Goal: Information Seeking & Learning: Learn about a topic

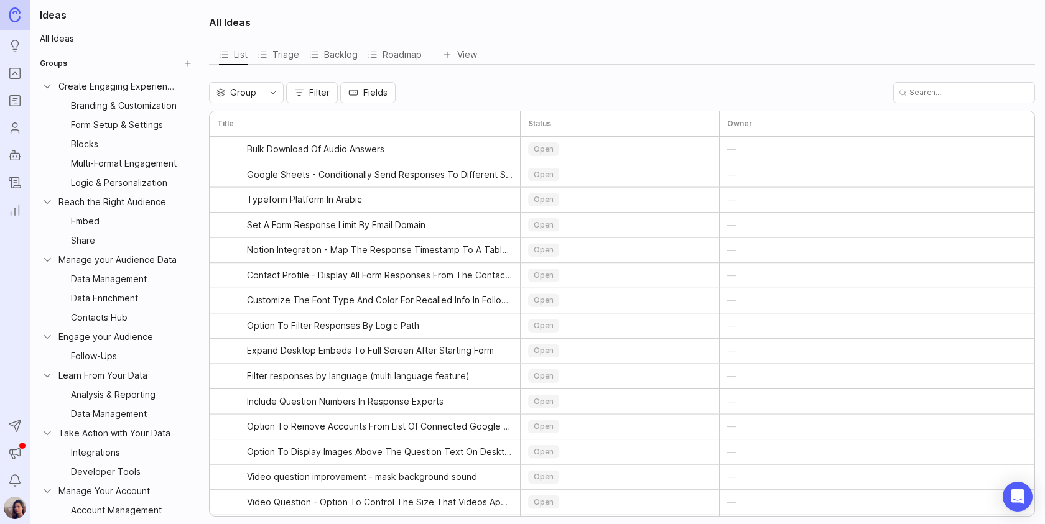
click at [11, 502] on img at bounding box center [15, 508] width 22 height 22
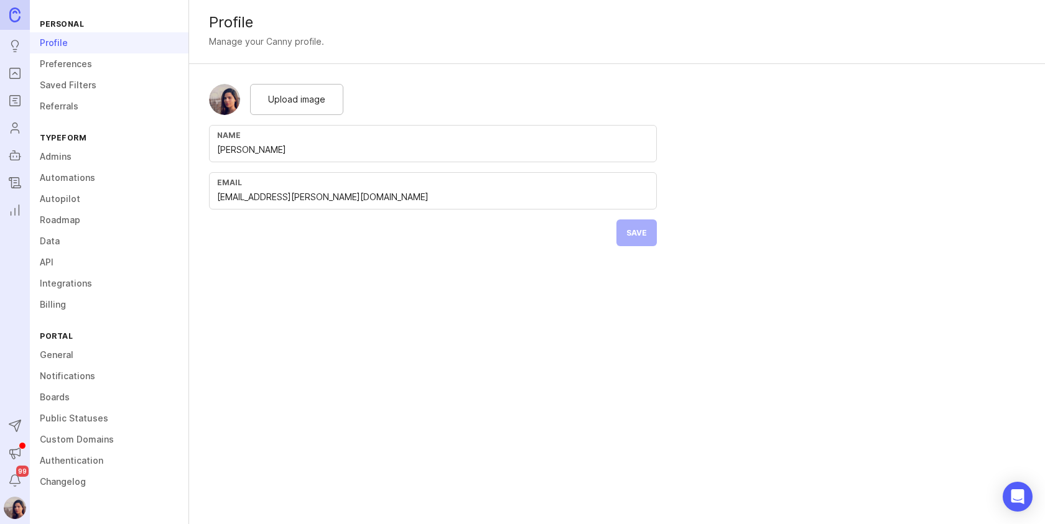
click at [79, 159] on link "Admins" at bounding box center [109, 156] width 159 height 21
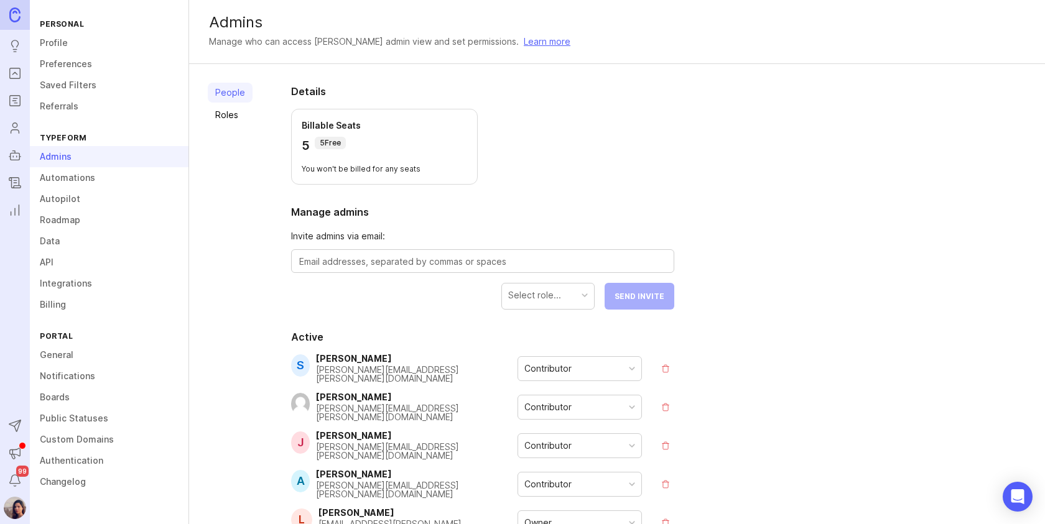
scroll to position [405, 0]
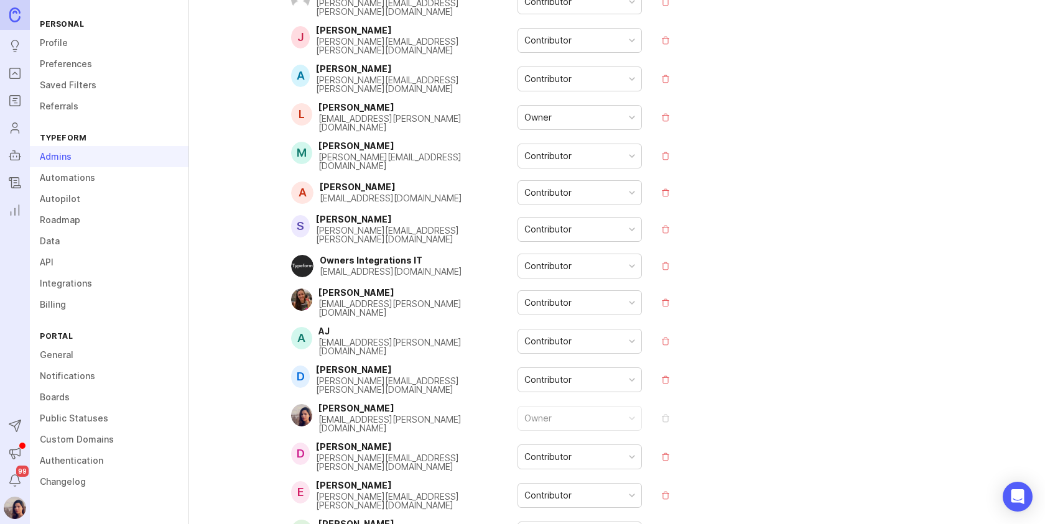
click at [629, 291] on div "Contributor" at bounding box center [579, 303] width 123 height 24
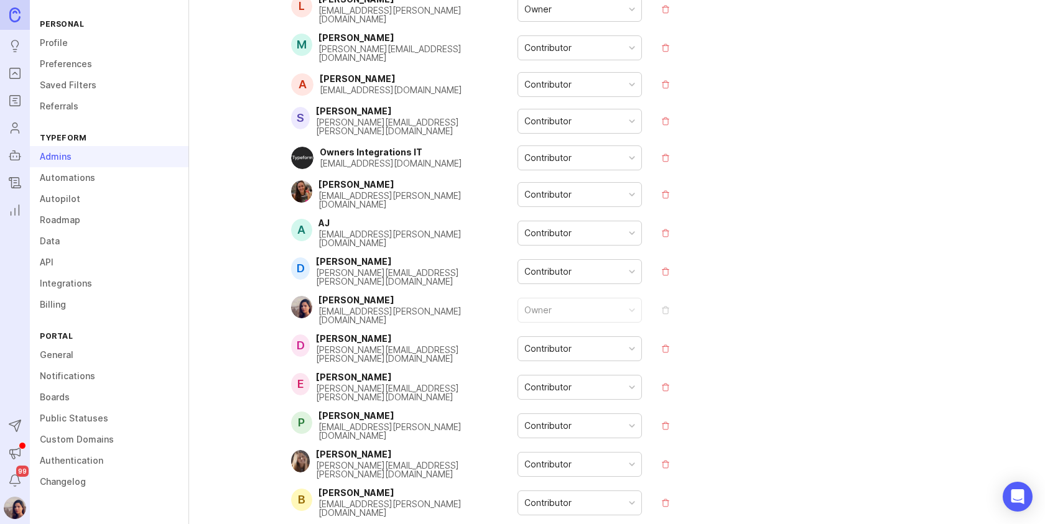
scroll to position [2501, 0]
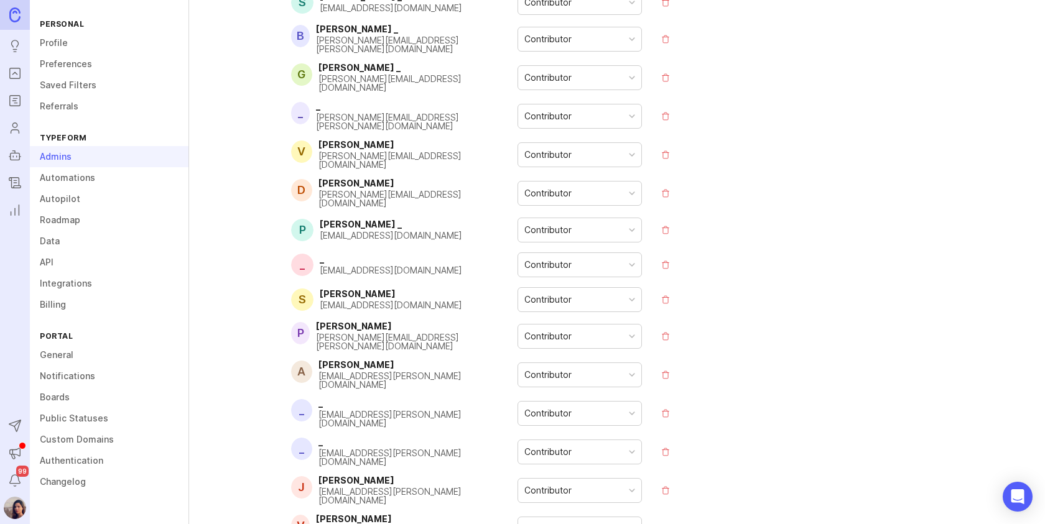
click at [632, 524] on div at bounding box center [632, 529] width 6 height 6
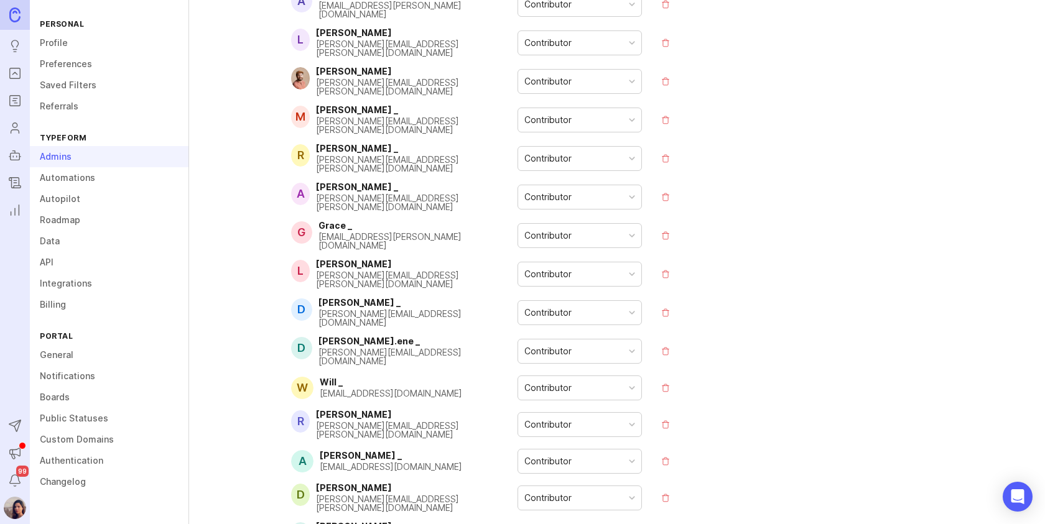
scroll to position [405, 0]
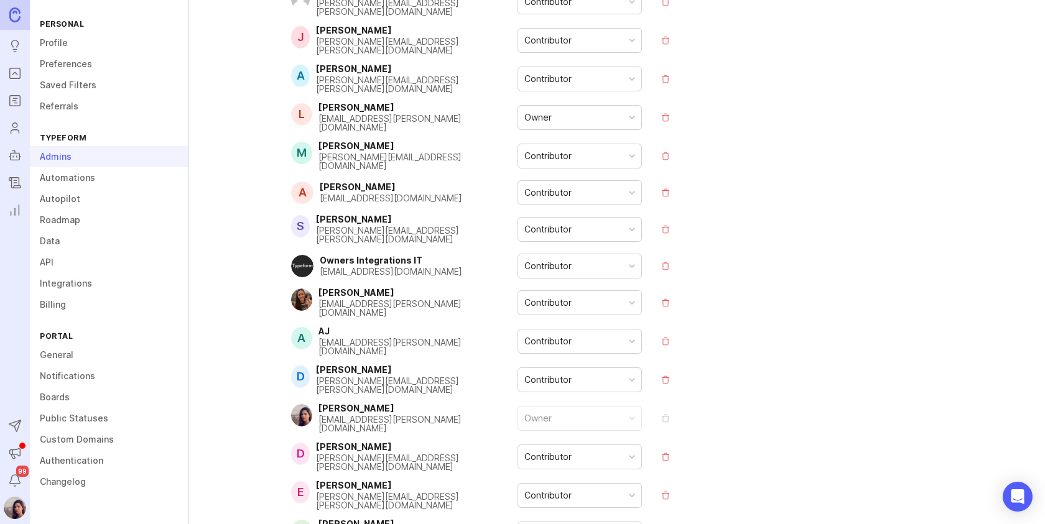
click at [626, 291] on div "Contributor" at bounding box center [579, 303] width 123 height 24
click at [16, 101] on icon "Roadmaps" at bounding box center [15, 100] width 14 height 15
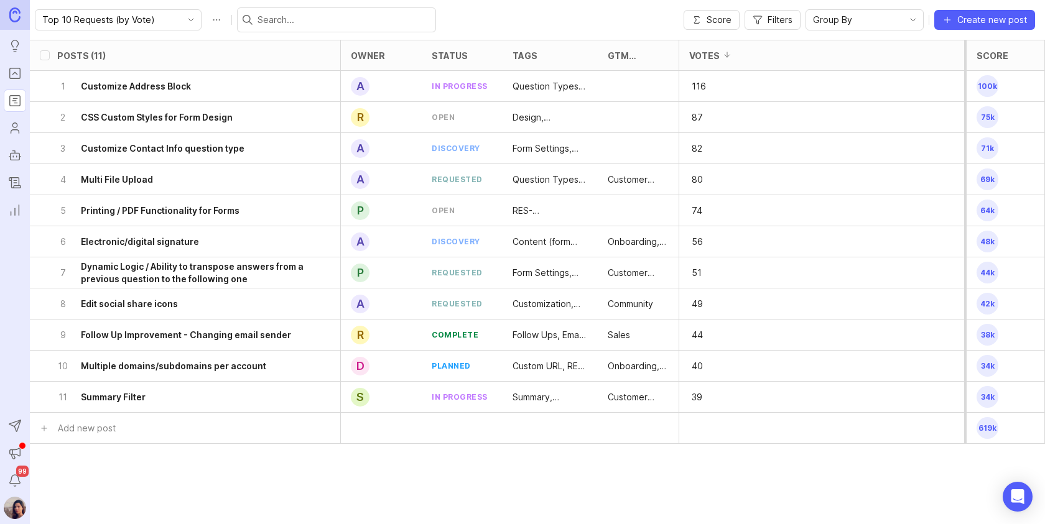
click at [15, 73] on icon "Portal" at bounding box center [14, 73] width 4 height 2
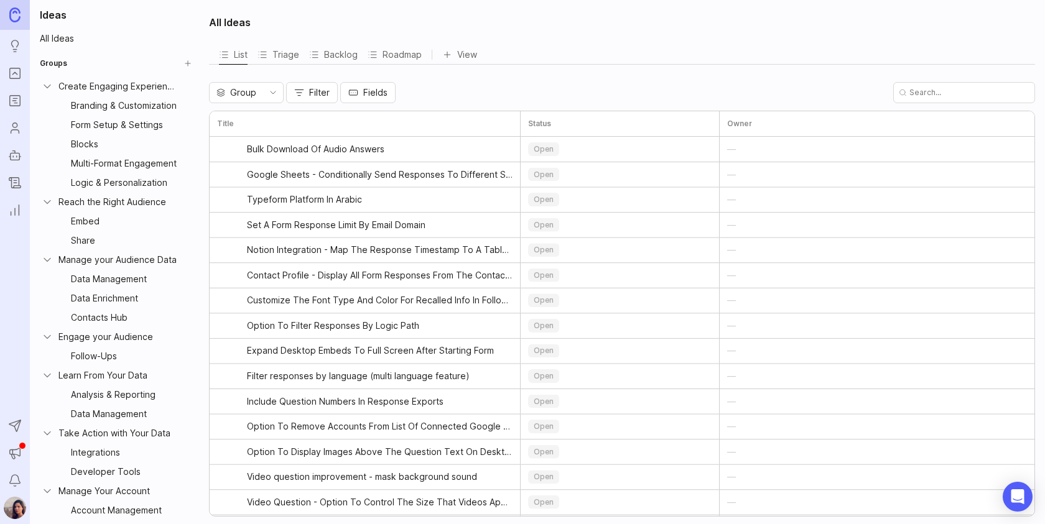
click at [49, 86] on icon "Collapse Create Engaging Experiences" at bounding box center [47, 86] width 6 height 3
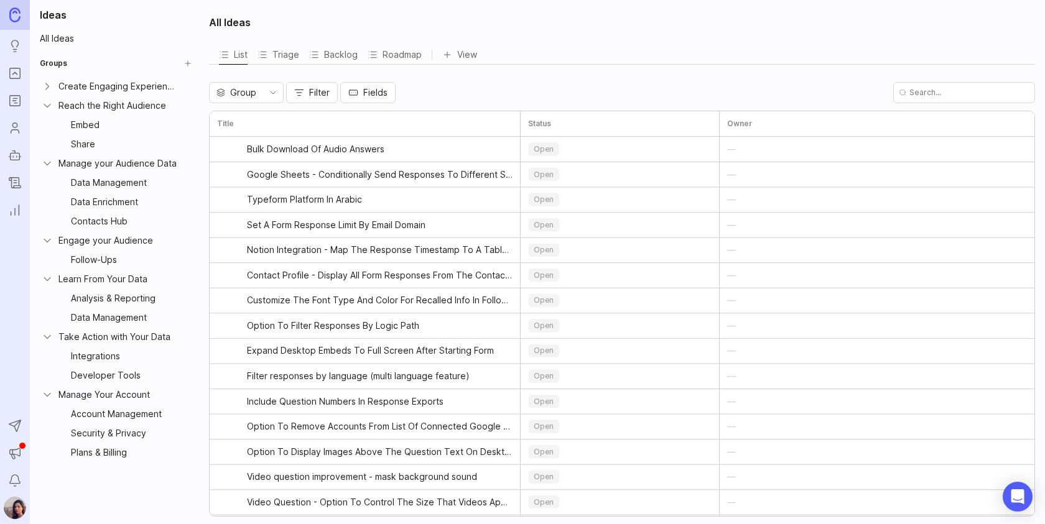
click at [47, 99] on icon "Collapse Reach the Right Audience" at bounding box center [47, 105] width 12 height 12
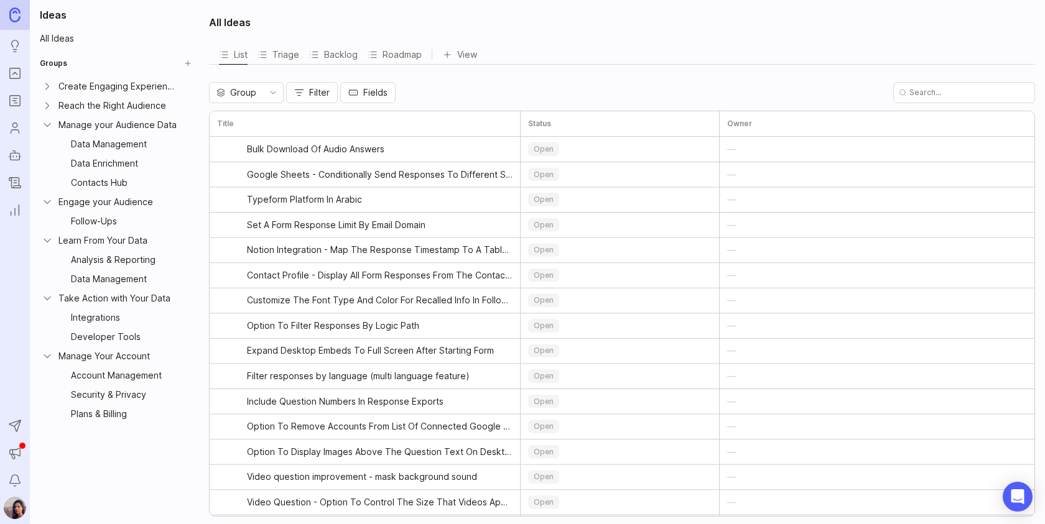
click at [45, 121] on icon "Collapse Manage your Audience Data" at bounding box center [47, 125] width 12 height 12
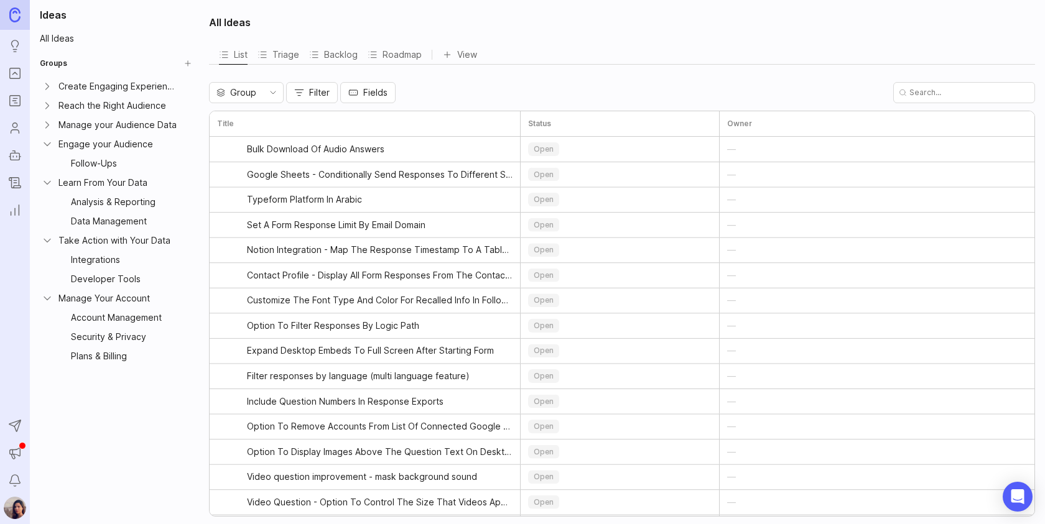
click at [44, 143] on icon "Collapse Engage your Audience" at bounding box center [47, 144] width 12 height 12
click at [45, 157] on icon "Collapse Learn From Your Data" at bounding box center [47, 163] width 12 height 12
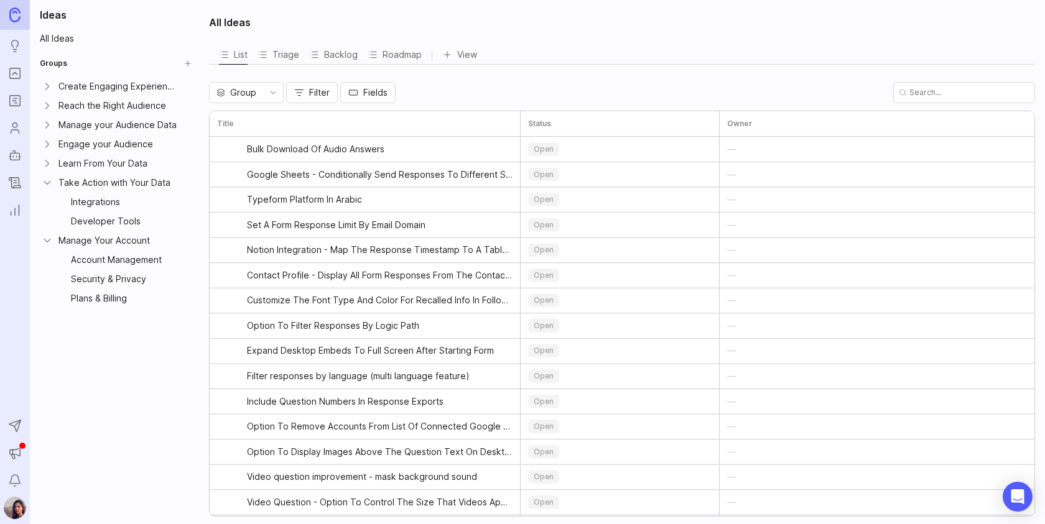
click at [45, 177] on icon "Collapse Take Action with Your Data" at bounding box center [47, 183] width 12 height 12
click at [45, 196] on icon "Collapse Manage Your Account" at bounding box center [47, 202] width 12 height 12
click at [90, 137] on div "Engage your Audience" at bounding box center [118, 144] width 120 height 14
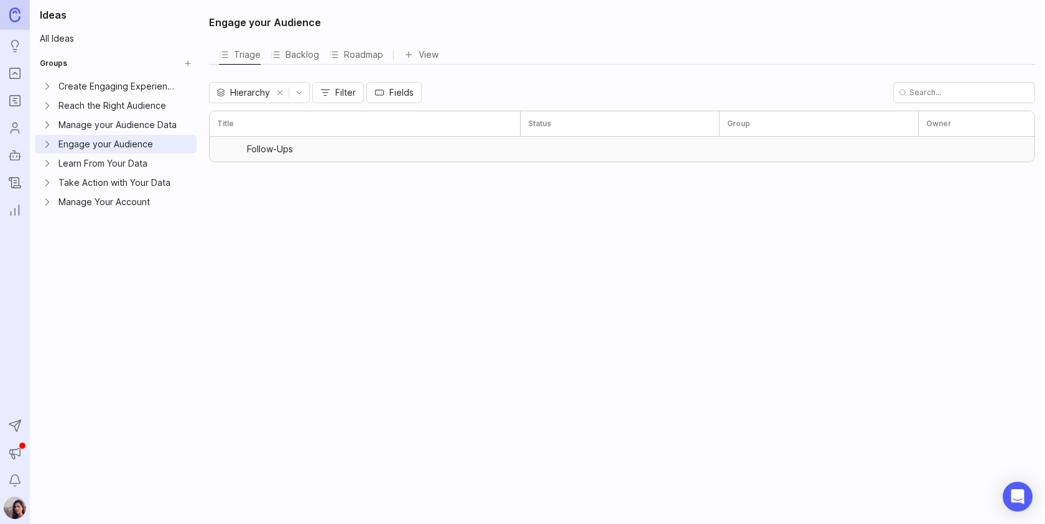
click at [47, 141] on icon "Expand Engage your Audience" at bounding box center [47, 144] width 3 height 6
click at [47, 140] on icon "Collapse Engage your Audience" at bounding box center [47, 144] width 12 height 12
click at [45, 159] on icon "Expand Learn From Your Data" at bounding box center [47, 163] width 12 height 12
click at [45, 159] on icon "Collapse Learn From Your Data" at bounding box center [47, 163] width 12 height 12
click at [48, 80] on icon "Expand Create Engaging Experiences" at bounding box center [47, 86] width 12 height 12
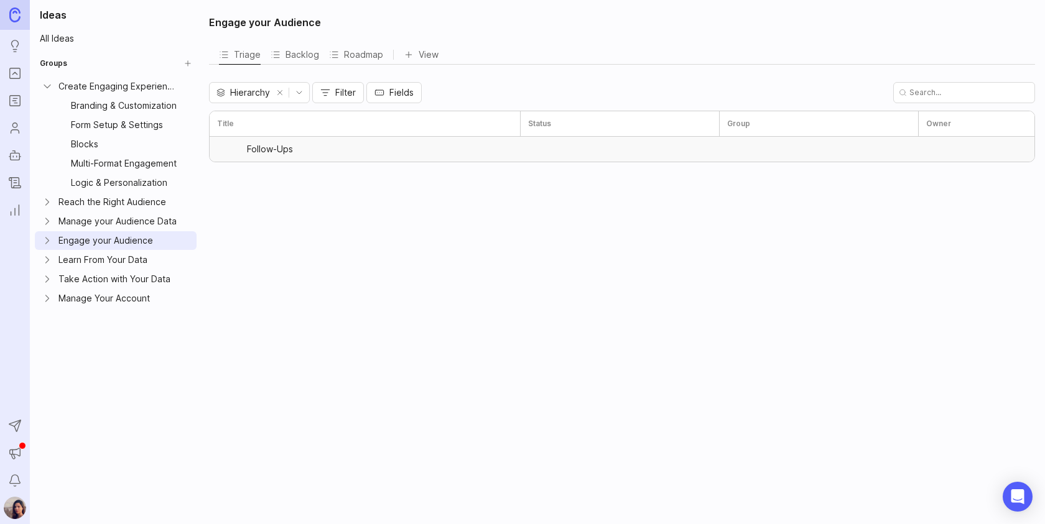
click at [86, 144] on div "Blocks" at bounding box center [125, 144] width 108 height 14
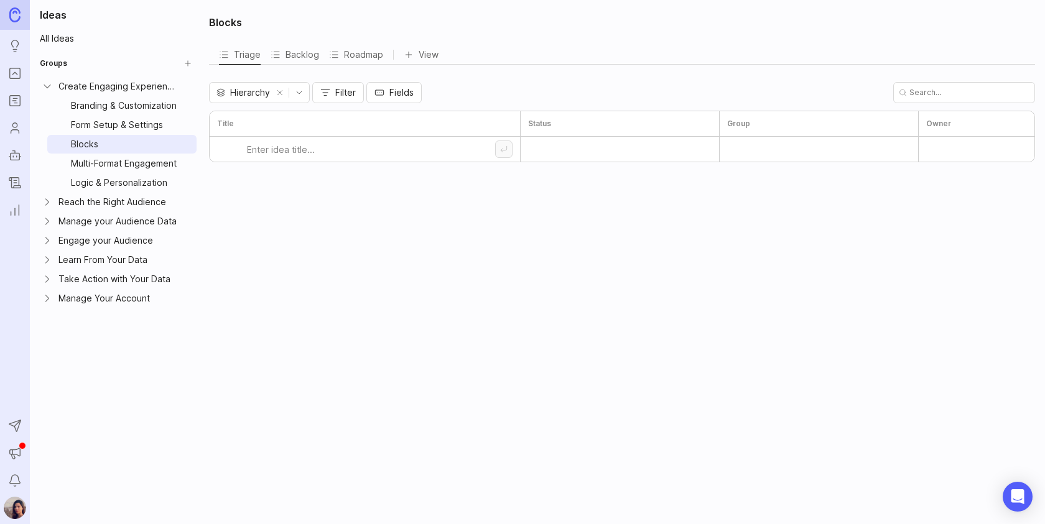
click at [80, 120] on div "Form Setup & Settings" at bounding box center [125, 125] width 108 height 14
click at [48, 84] on icon "Collapse Create Engaging Experiences" at bounding box center [47, 86] width 12 height 12
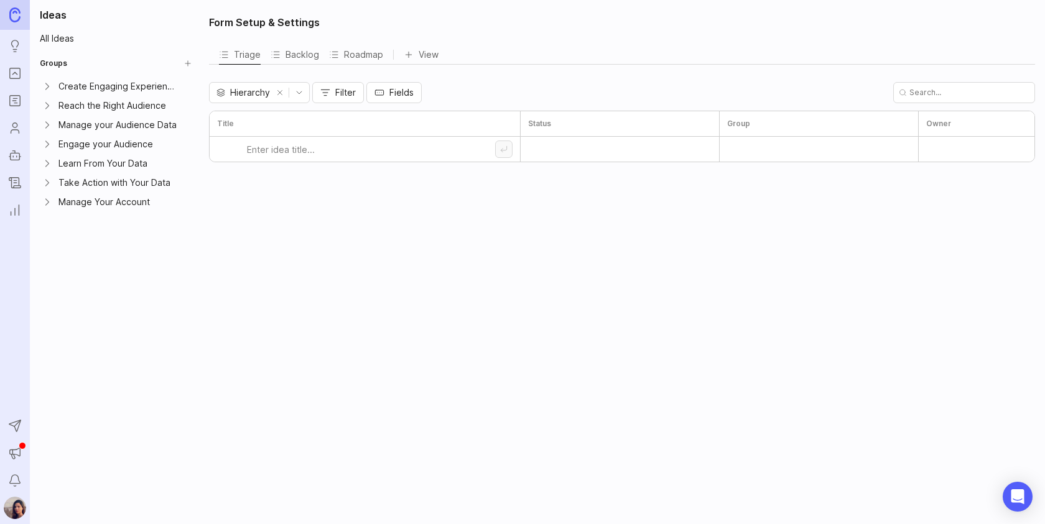
click at [48, 138] on icon "Expand Engage your Audience" at bounding box center [47, 144] width 12 height 12
click at [77, 157] on div "Follow-Ups" at bounding box center [125, 164] width 108 height 14
click at [52, 139] on icon "Collapse Engage your Audience" at bounding box center [47, 144] width 12 height 12
